Goal: Communication & Community: Answer question/provide support

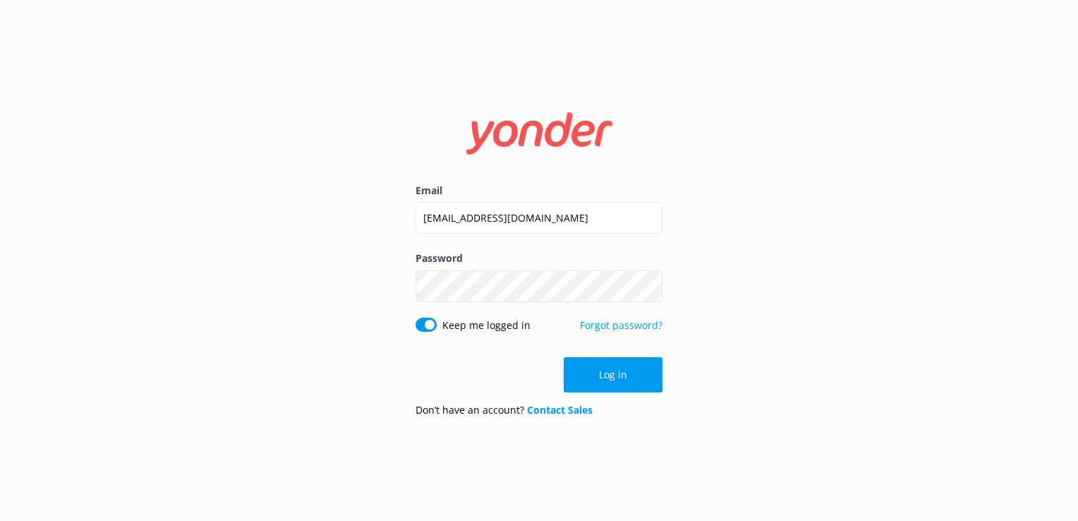
click at [601, 382] on div "Log in" at bounding box center [538, 374] width 247 height 35
drag, startPoint x: 603, startPoint y: 374, endPoint x: 592, endPoint y: 378, distance: 12.1
click at [592, 378] on button "Log in" at bounding box center [613, 374] width 99 height 35
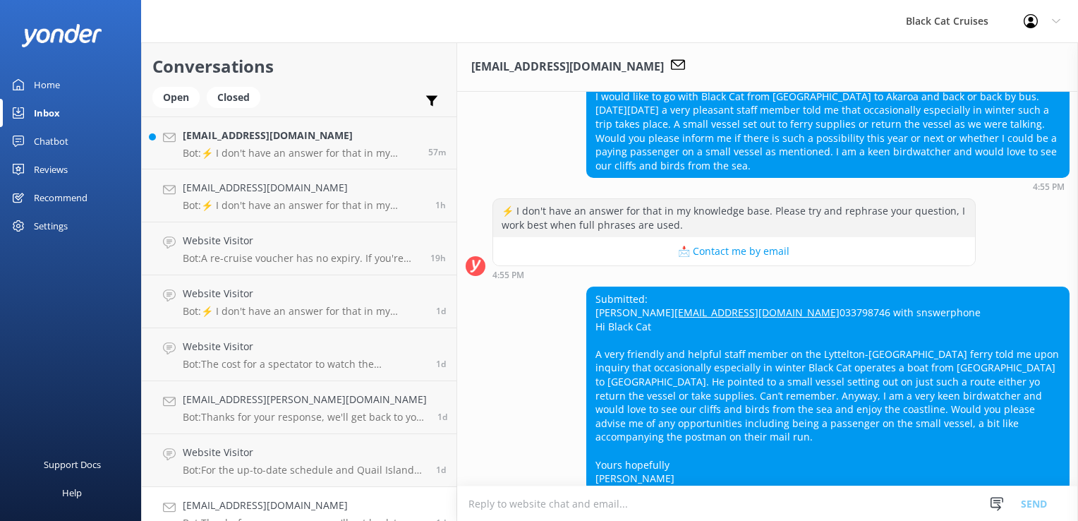
scroll to position [197, 0]
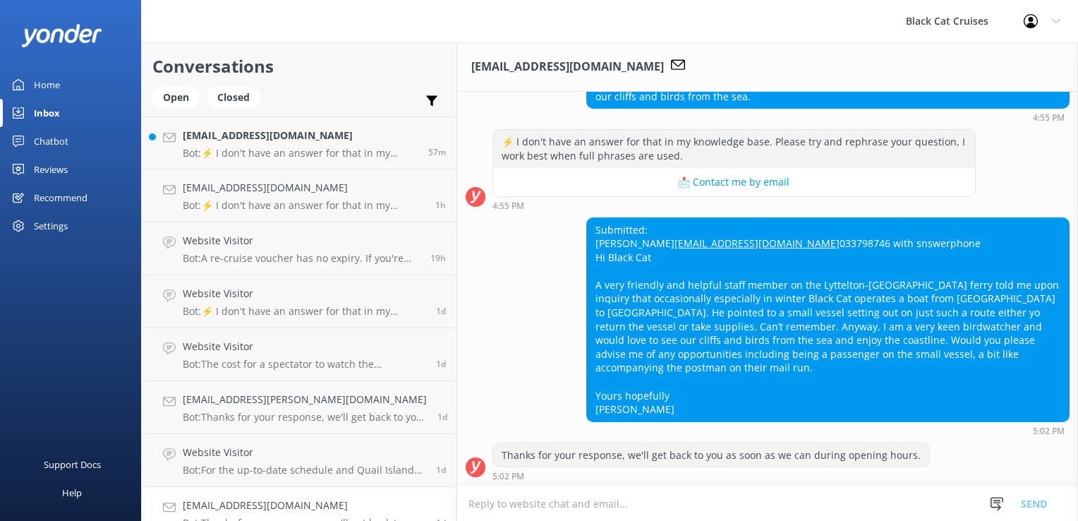
click at [457, 504] on textarea at bounding box center [767, 503] width 621 height 35
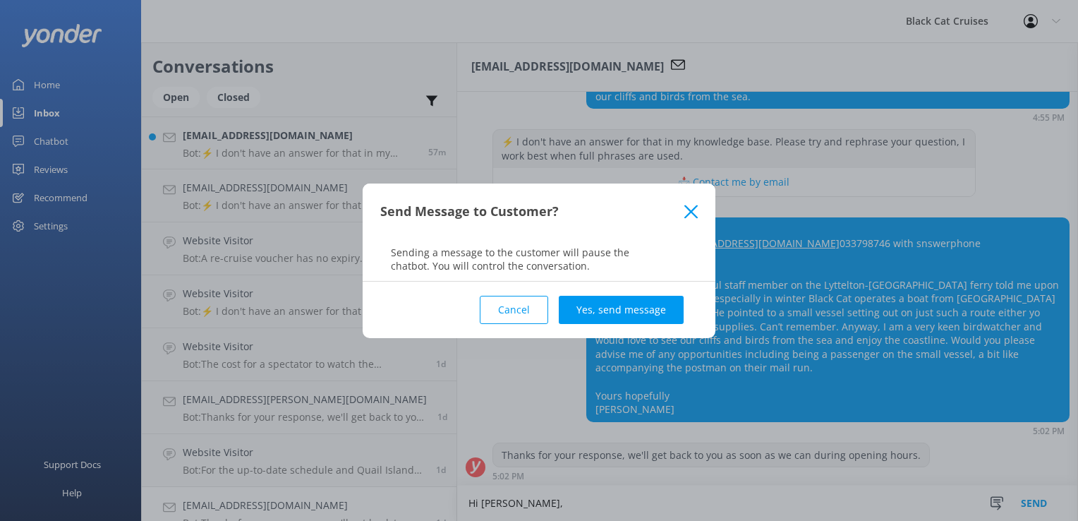
click at [490, 311] on button "Cancel" at bounding box center [514, 310] width 68 height 28
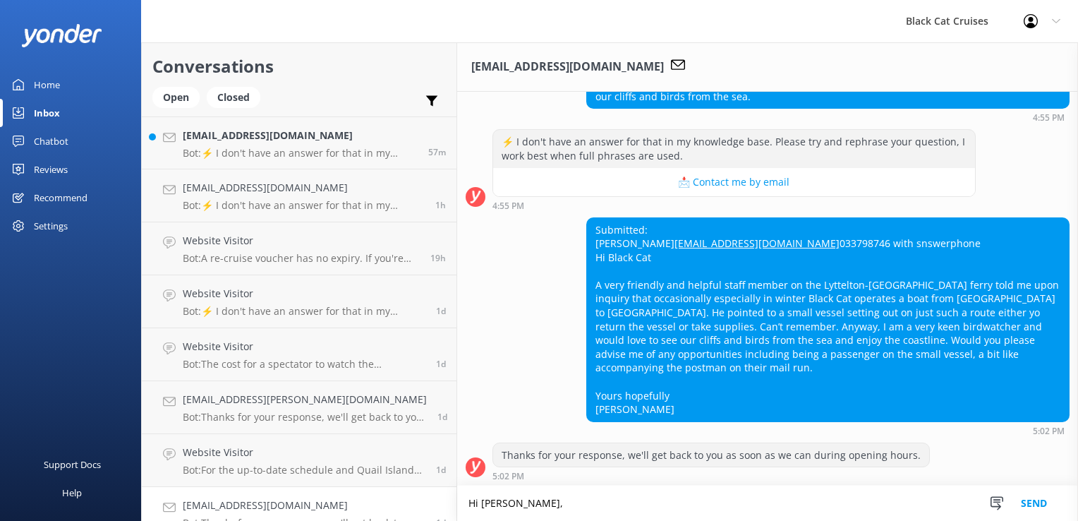
click at [491, 504] on textarea "Hi [PERSON_NAME]," at bounding box center [767, 502] width 621 height 35
click at [491, 504] on textarea "Hi [PERSON_NAME], Thank you for your message and" at bounding box center [767, 502] width 621 height 35
click at [628, 498] on textarea "Hi [PERSON_NAME], Thank you for your message and" at bounding box center [767, 502] width 621 height 35
type textarea "Hi [PERSON_NAME], Thank you for your message and interest in a trip from [GEOGR…"
drag, startPoint x: 832, startPoint y: 497, endPoint x: 370, endPoint y: 503, distance: 462.8
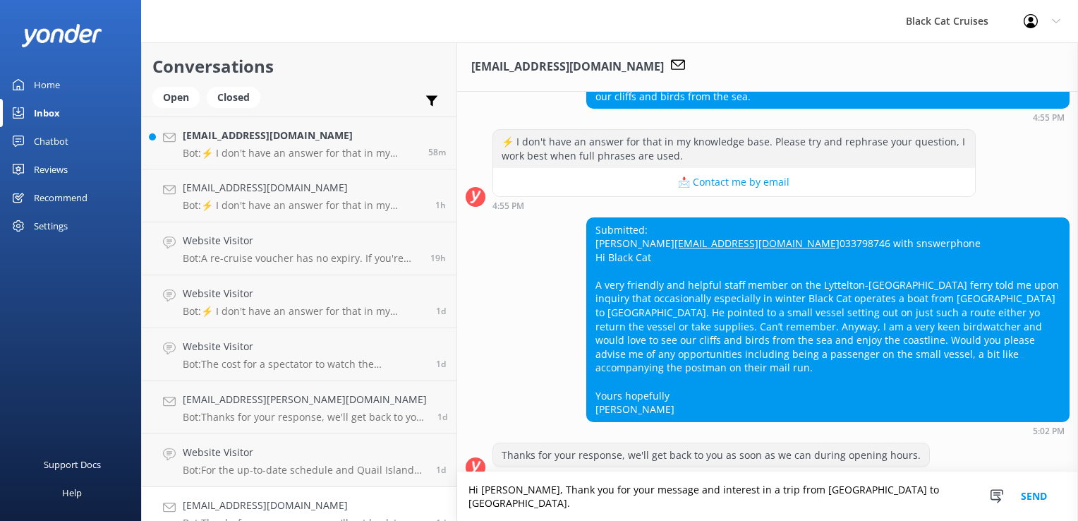
click at [370, 503] on div "Conversations Open Closed Important Assigned to me Unassigned [EMAIL_ADDRESS][D…" at bounding box center [609, 281] width 937 height 478
